Goal: Transaction & Acquisition: Purchase product/service

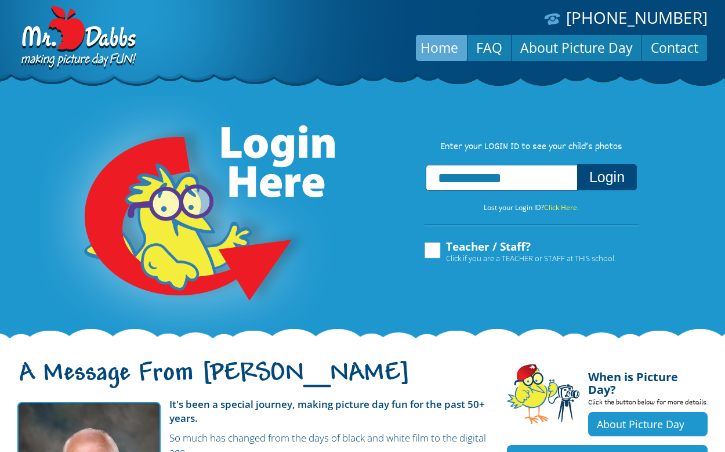
type input "**********"
click at [617, 168] on button "Login" at bounding box center [607, 177] width 60 height 26
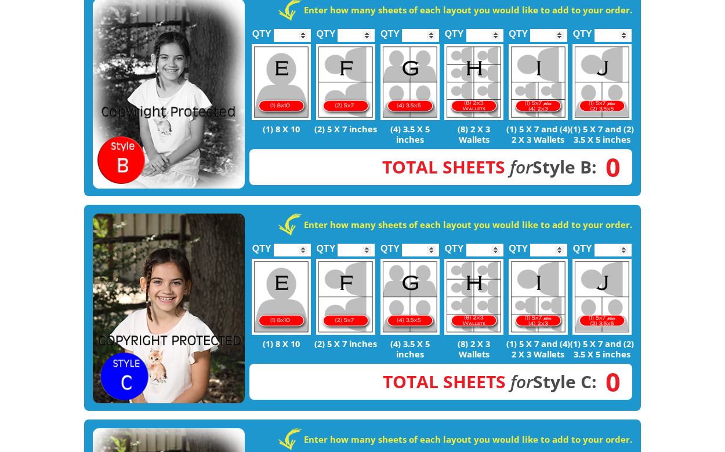
scroll to position [475, 0]
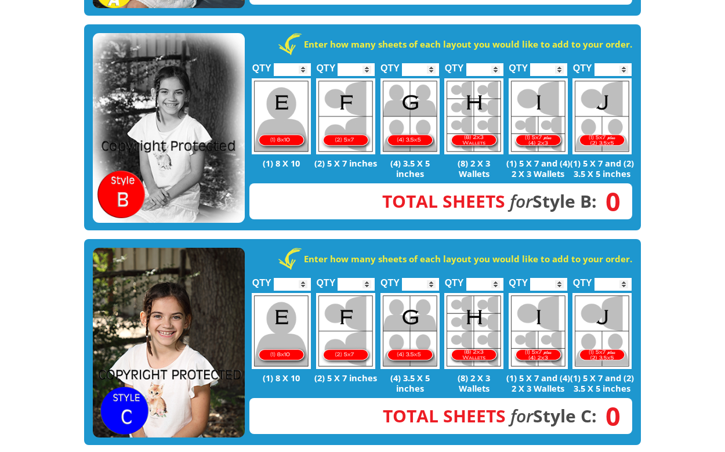
click at [169, 287] on img at bounding box center [169, 343] width 152 height 190
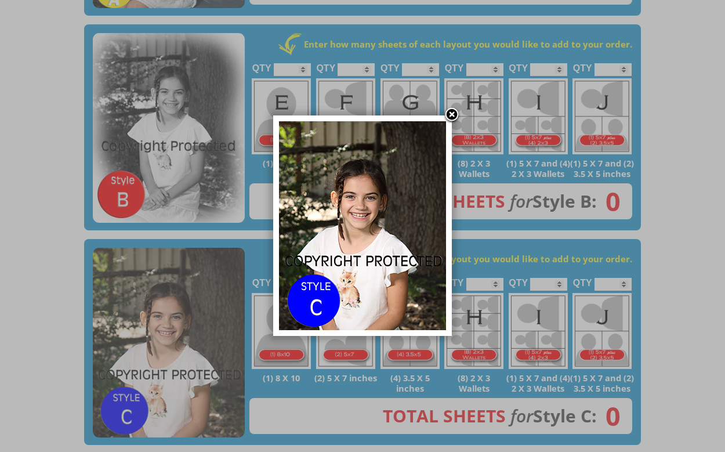
click at [459, 107] on link at bounding box center [451, 115] width 17 height 17
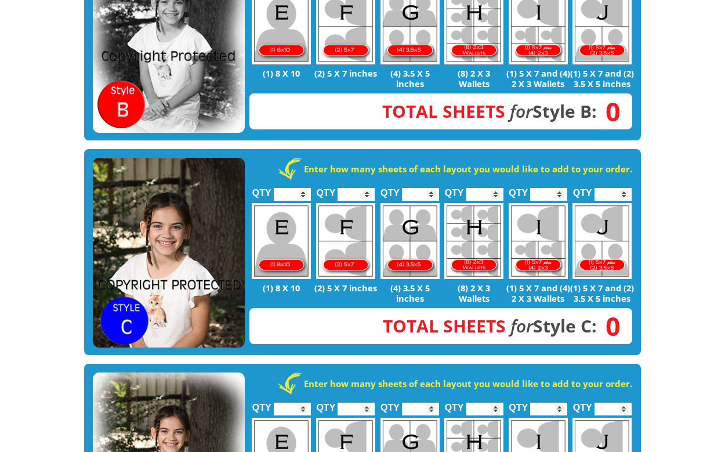
scroll to position [649, 0]
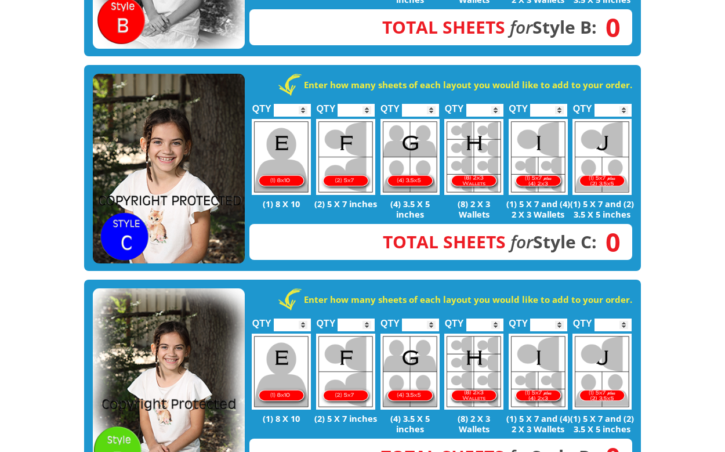
type input "*"
click at [430, 104] on input "*" at bounding box center [420, 110] width 37 height 13
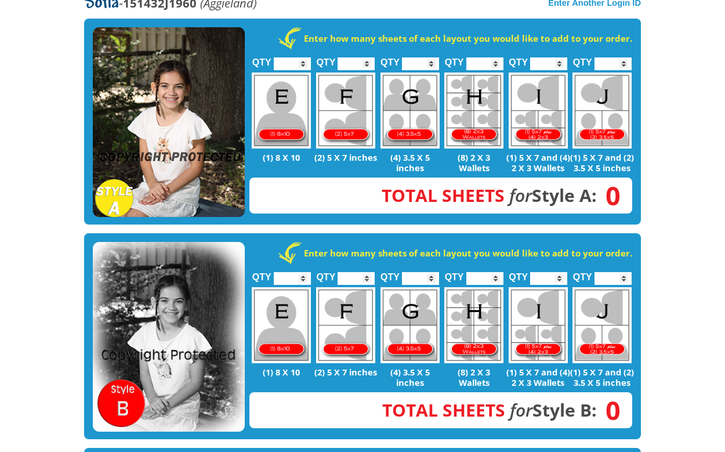
scroll to position [0, 0]
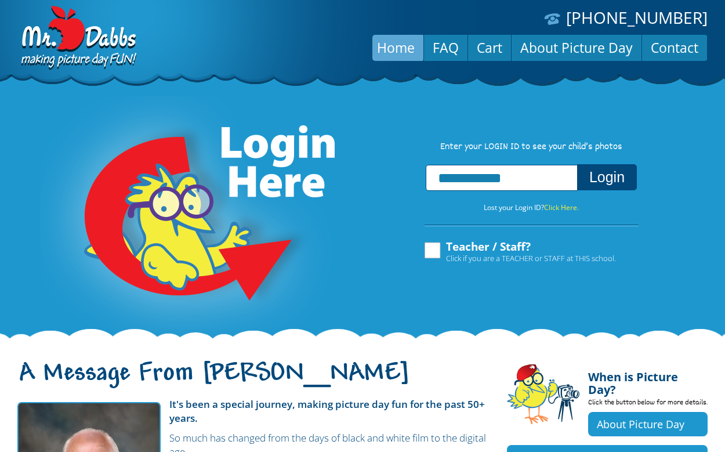
scroll to position [17, 0]
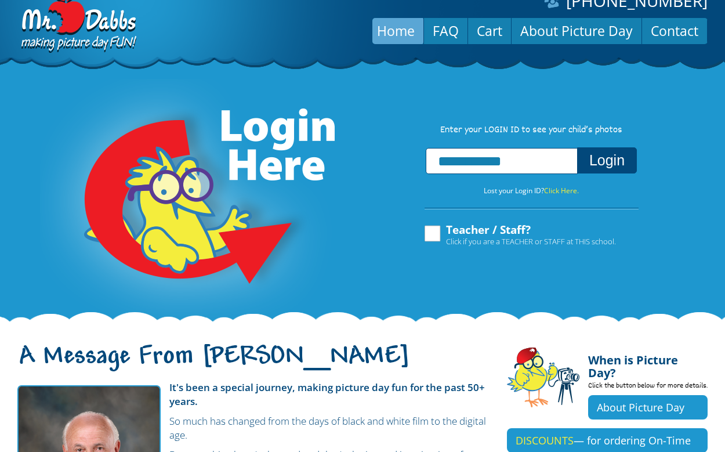
drag, startPoint x: 472, startPoint y: 162, endPoint x: 562, endPoint y: 157, distance: 90.0
click at [562, 157] on input "**********" at bounding box center [502, 161] width 152 height 26
type input "**********"
click at [577, 147] on button "Login" at bounding box center [607, 160] width 60 height 26
click at [633, 162] on button "Login" at bounding box center [607, 160] width 60 height 26
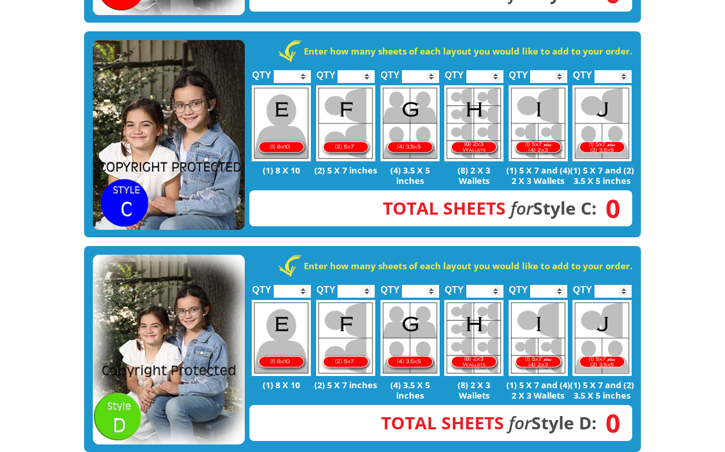
scroll to position [681, 0]
